Goal: Task Accomplishment & Management: Complete application form

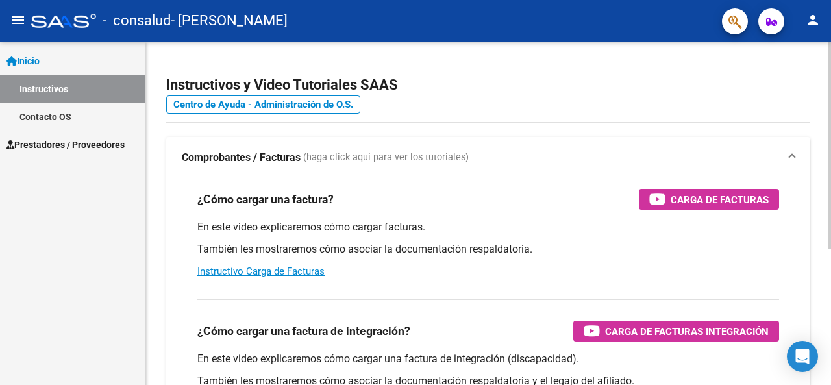
click at [157, 271] on div "Instructivos y Video Tutoriales SAAS Centro de Ayuda - Administración de O.S. C…" at bounding box center [487, 326] width 685 height 569
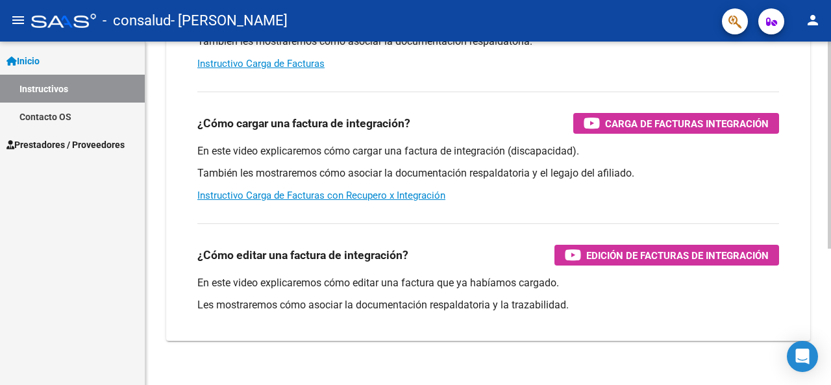
scroll to position [225, 0]
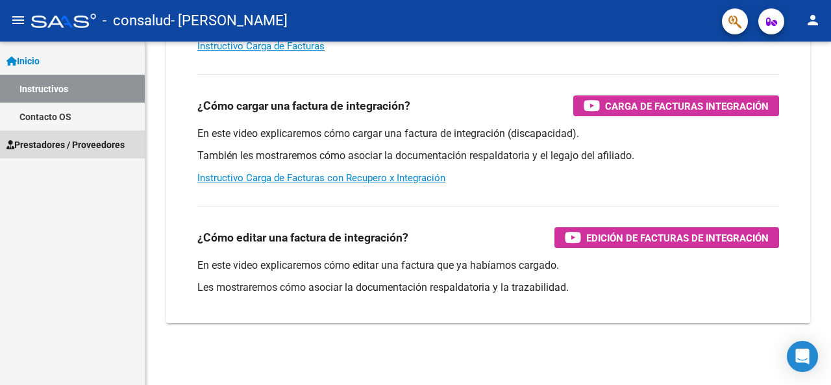
click at [95, 145] on span "Prestadores / Proveedores" at bounding box center [65, 145] width 118 height 14
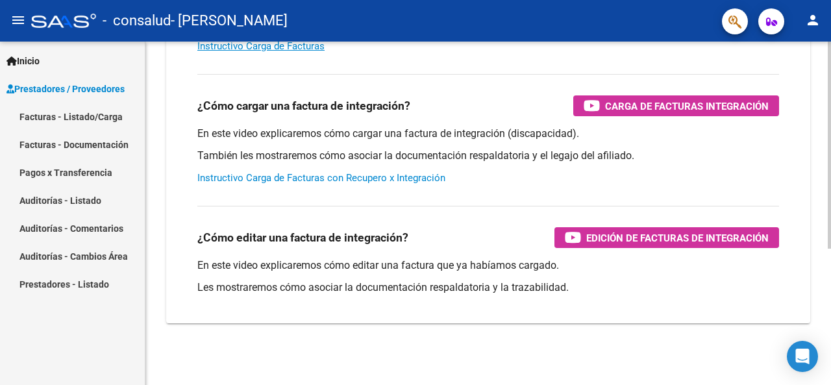
click at [278, 175] on link "Instructivo Carga de Facturas con Recupero x Integración" at bounding box center [321, 178] width 248 height 12
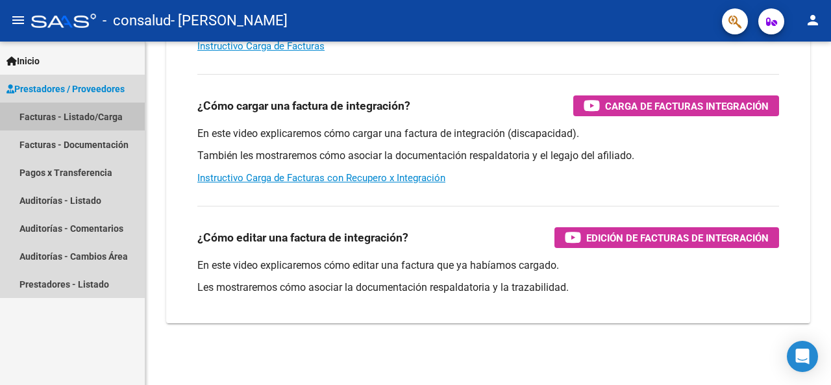
click at [67, 109] on link "Facturas - Listado/Carga" at bounding box center [72, 117] width 145 height 28
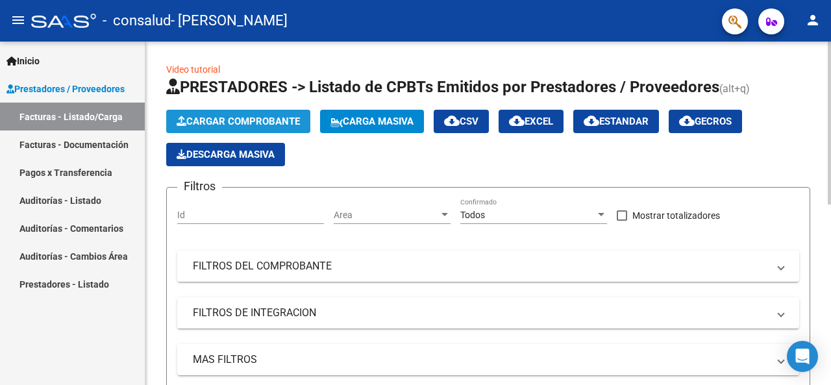
click at [221, 112] on button "Cargar Comprobante" at bounding box center [238, 121] width 144 height 23
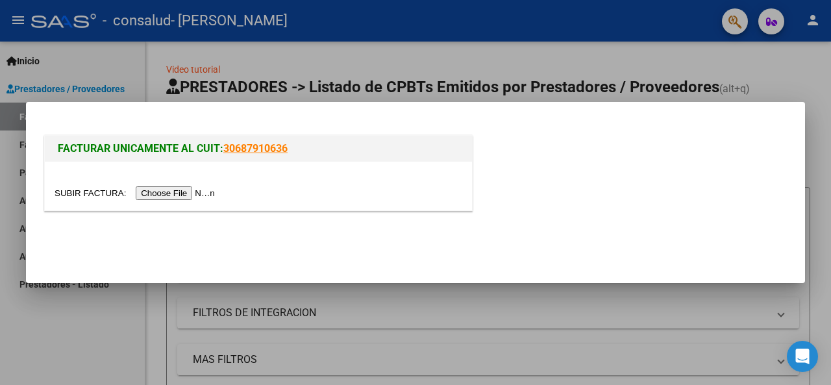
click at [206, 191] on input "file" at bounding box center [137, 193] width 164 height 14
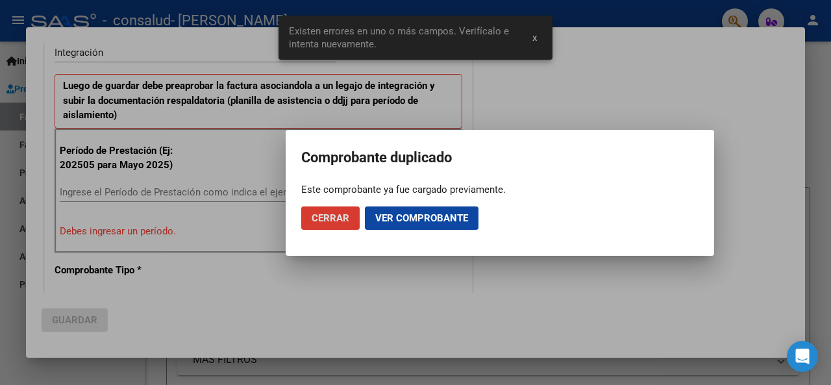
scroll to position [315, 0]
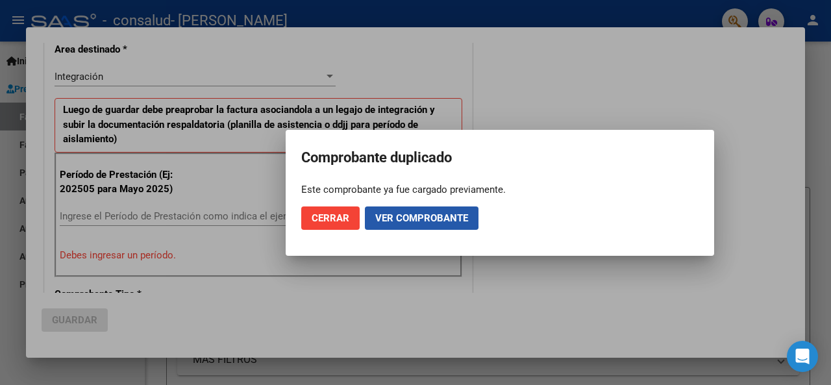
click at [376, 210] on button "Ver comprobante" at bounding box center [422, 217] width 114 height 23
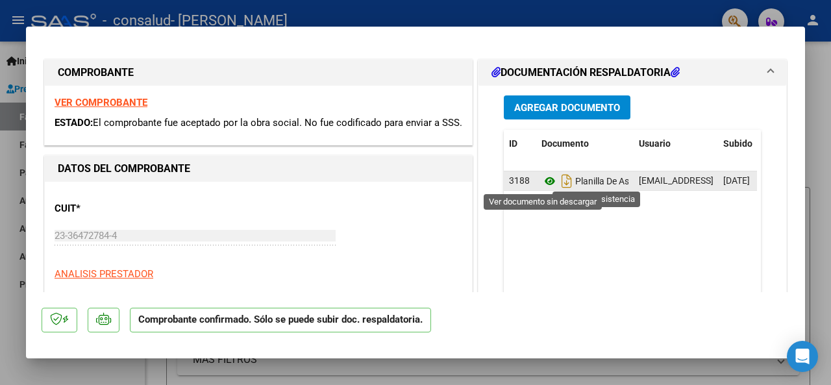
click at [549, 175] on icon at bounding box center [549, 181] width 17 height 16
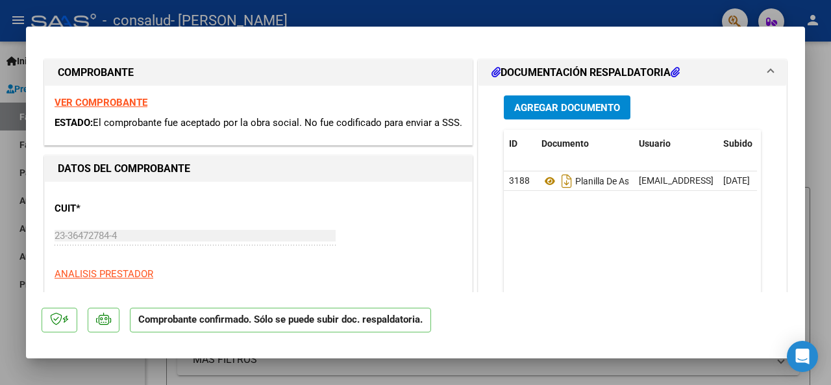
click at [817, 98] on div at bounding box center [415, 192] width 831 height 385
